Goal: Task Accomplishment & Management: Complete application form

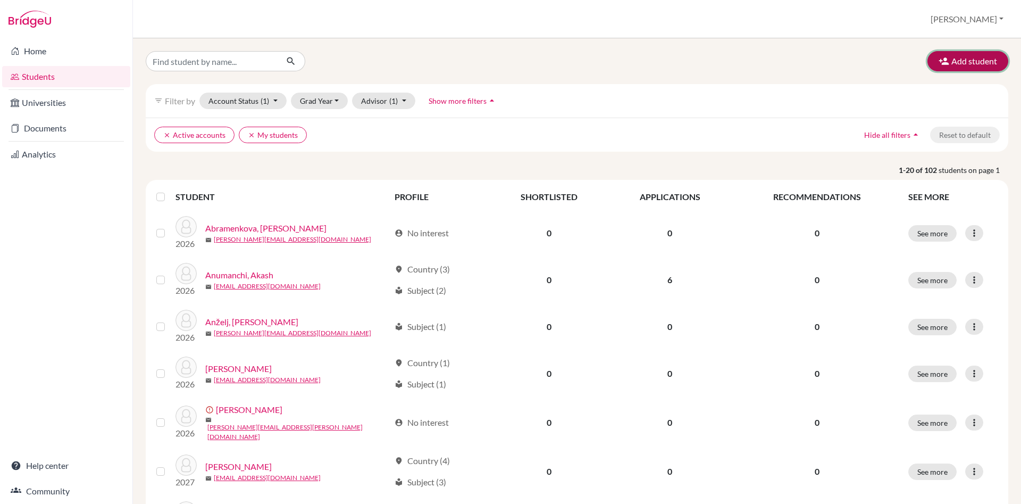
click at [987, 62] on button "Add student" at bounding box center [968, 61] width 81 height 20
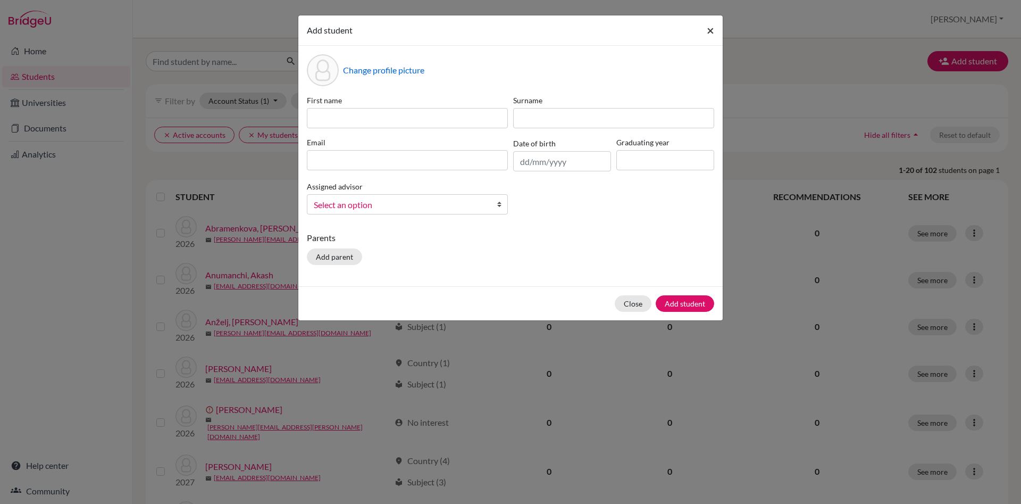
click at [709, 34] on span "×" at bounding box center [710, 29] width 7 height 15
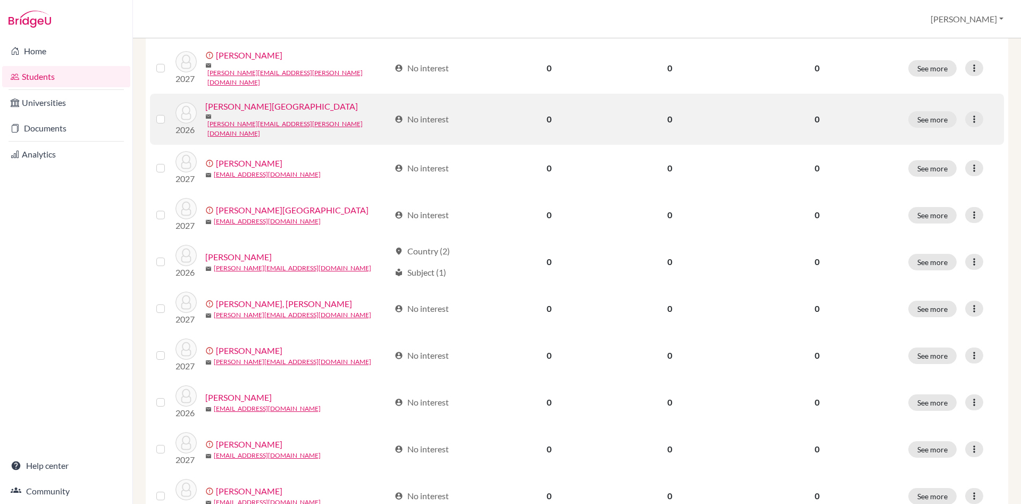
scroll to position [713, 0]
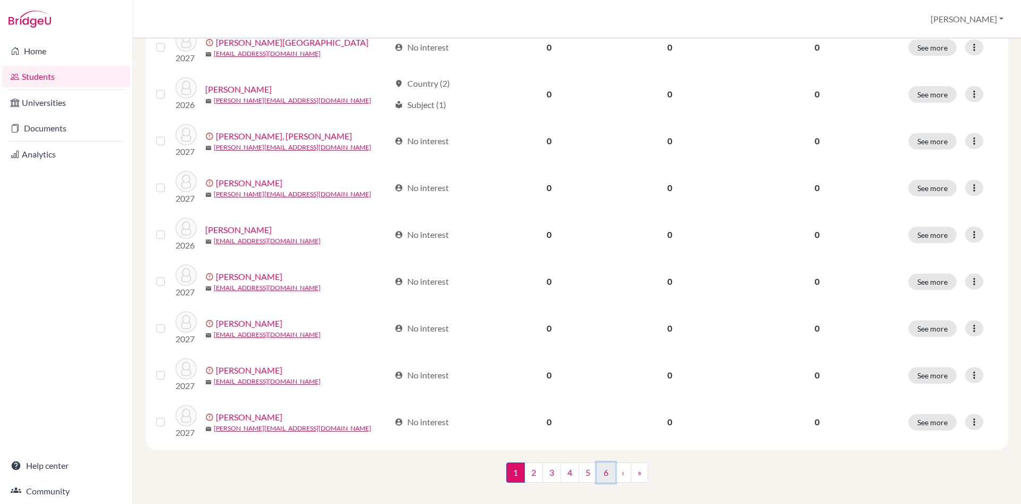
click at [611, 462] on link "6" at bounding box center [606, 472] width 19 height 20
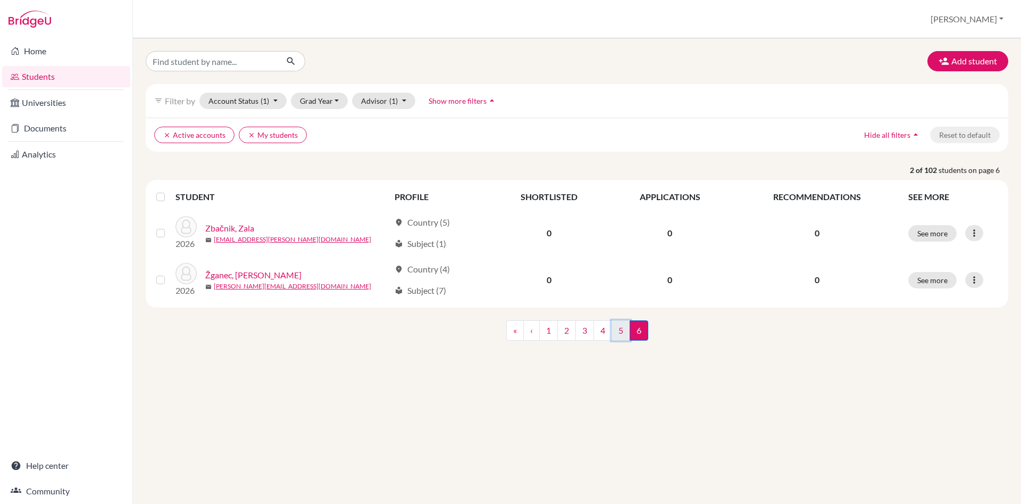
click at [617, 332] on link "5" at bounding box center [621, 330] width 19 height 20
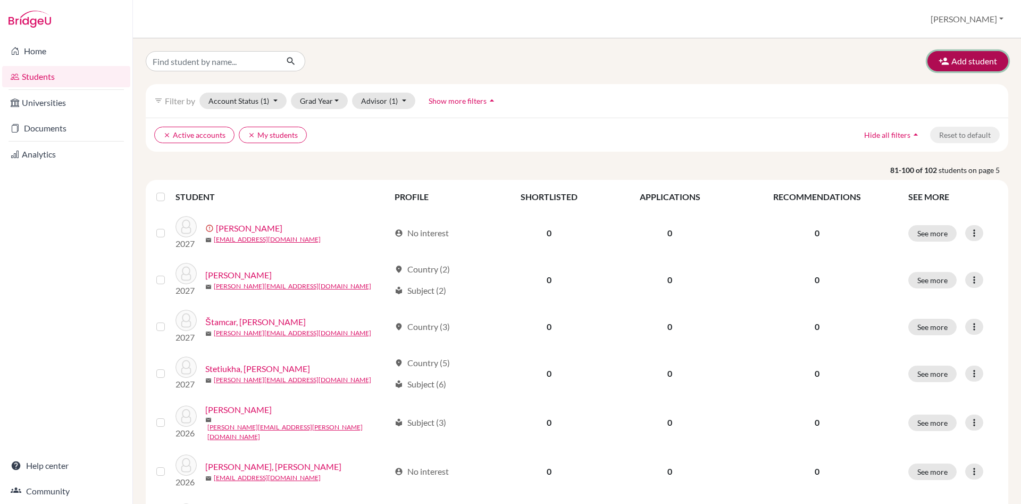
click at [964, 61] on button "Add student" at bounding box center [968, 61] width 81 height 20
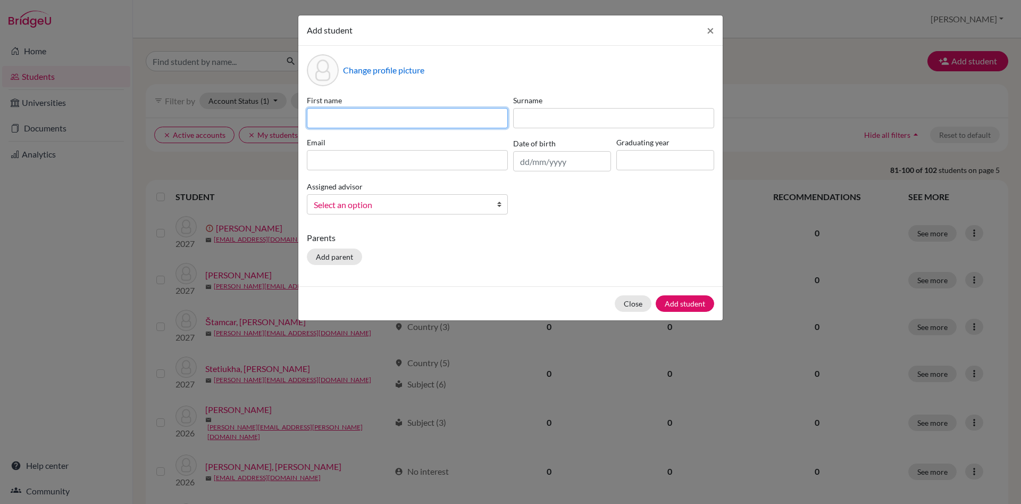
click at [317, 117] on input at bounding box center [407, 118] width 201 height 20
type input "Iurii"
click at [324, 157] on input at bounding box center [407, 160] width 201 height 20
paste input "[EMAIL_ADDRESS][DOMAIN_NAME]"
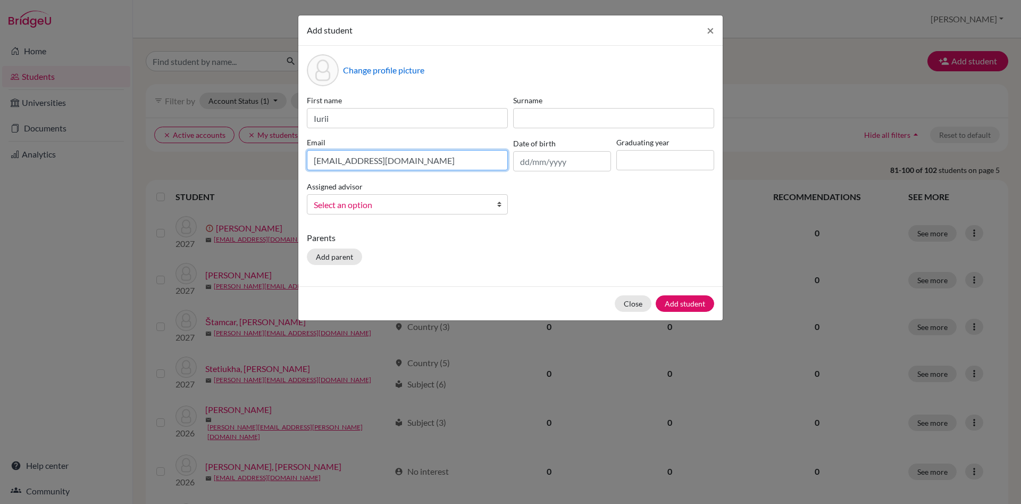
click at [313, 158] on input "[EMAIL_ADDRESS][DOMAIN_NAME]" at bounding box center [407, 160] width 201 height 20
type input "[EMAIL_ADDRESS][DOMAIN_NAME]"
click at [351, 124] on input "Iurii" at bounding box center [407, 118] width 201 height 20
click at [561, 119] on input at bounding box center [613, 118] width 201 height 20
type input "Telitsyn"
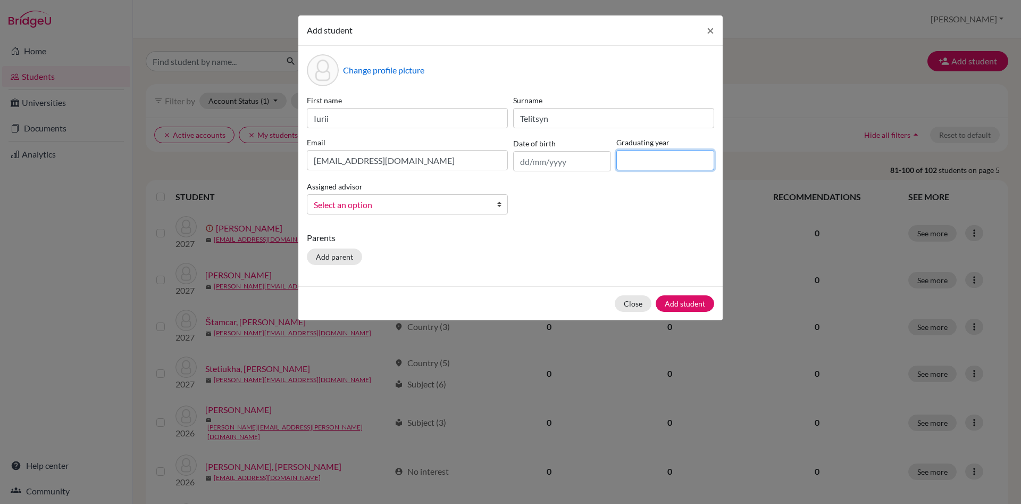
click at [640, 161] on input at bounding box center [665, 160] width 98 height 20
type input "2027"
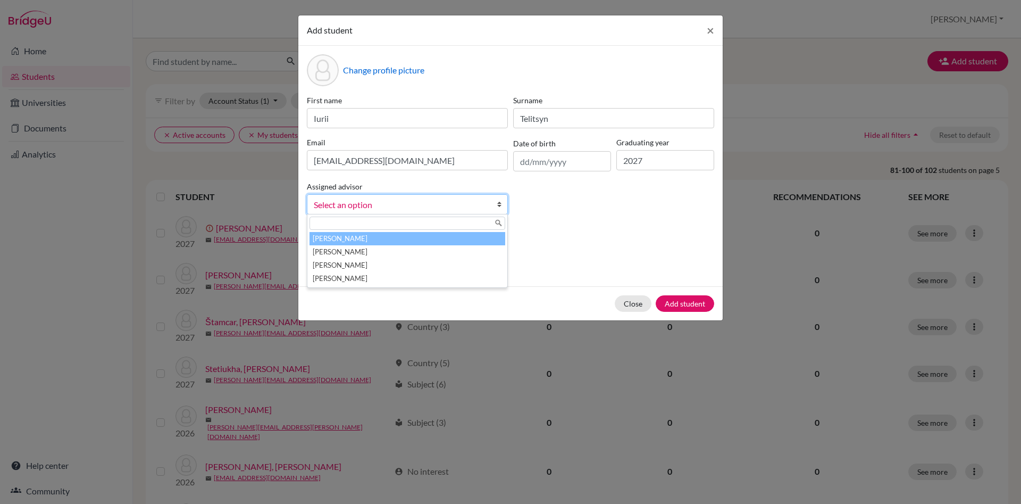
click at [501, 202] on b at bounding box center [502, 204] width 11 height 19
click at [454, 237] on li "[PERSON_NAME]" at bounding box center [408, 238] width 196 height 13
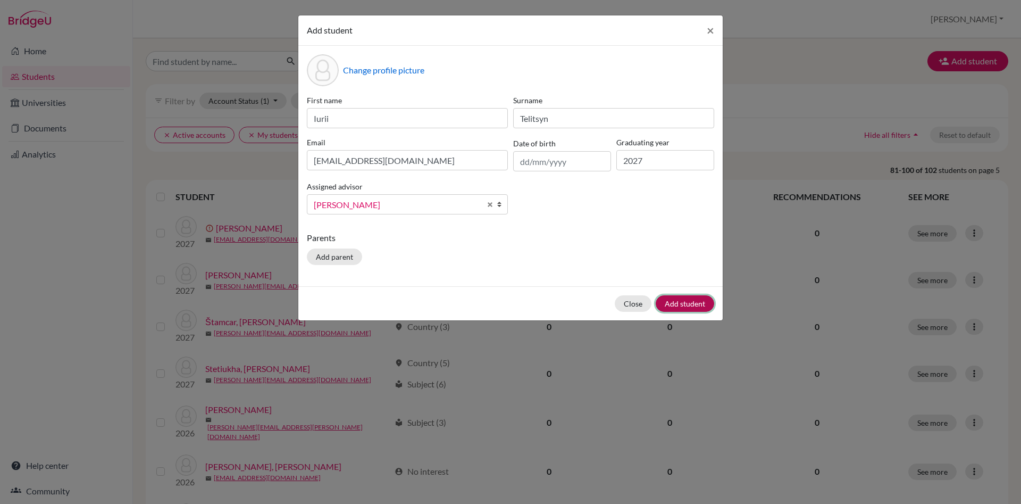
click at [705, 301] on button "Add student" at bounding box center [685, 303] width 59 height 16
